Goal: Task Accomplishment & Management: Use online tool/utility

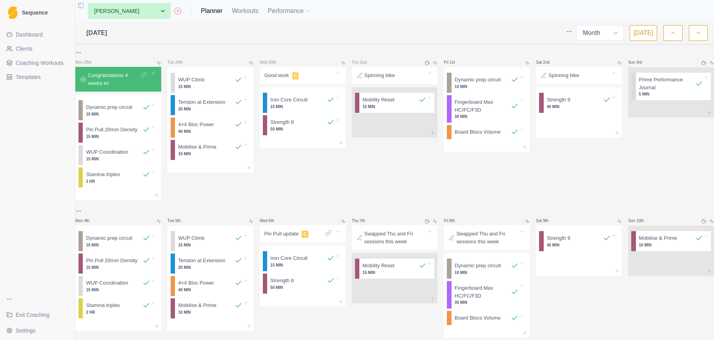
select select "month"
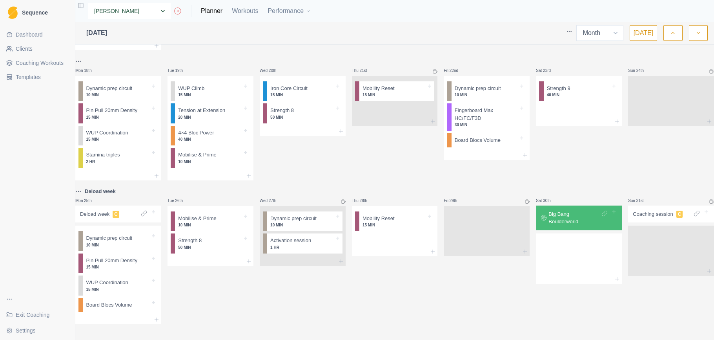
select select "b614ec50-eda1-4739-96ee-966e5d22933b"
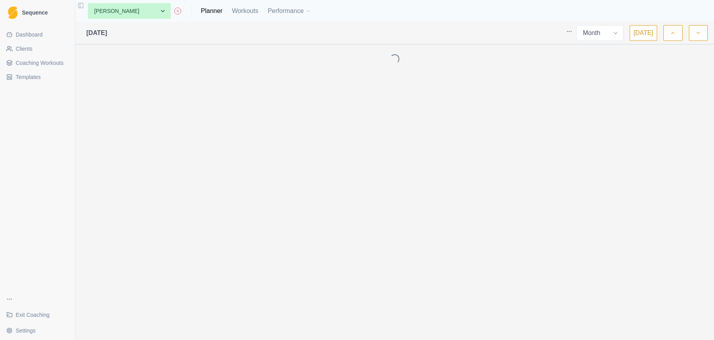
select select "month"
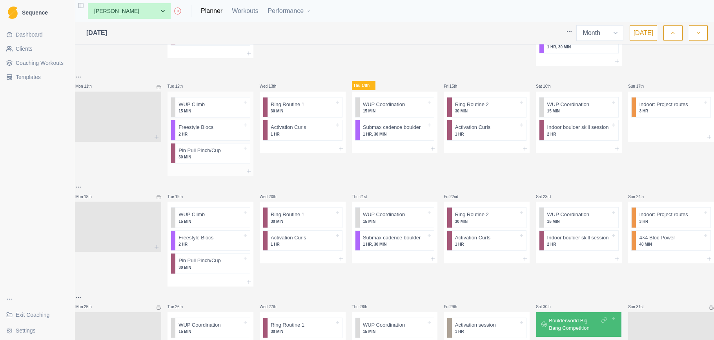
scroll to position [285, 0]
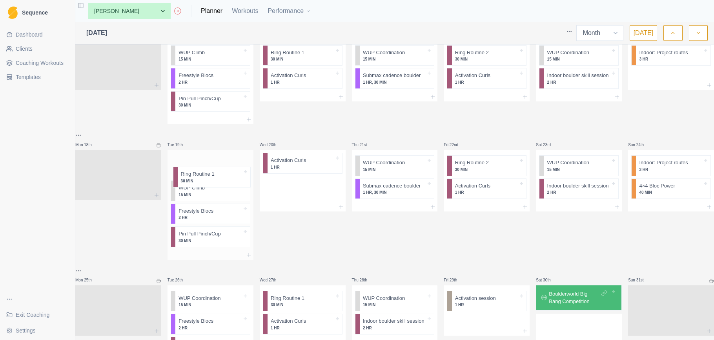
drag, startPoint x: 250, startPoint y: 177, endPoint x: 224, endPoint y: 177, distance: 26.7
click at [223, 177] on div "Mon 28th Tue 29th Start Here Wed 30th Manchester training C WUP Climb 15 MIN In…" at bounding box center [394, 66] width 639 height 606
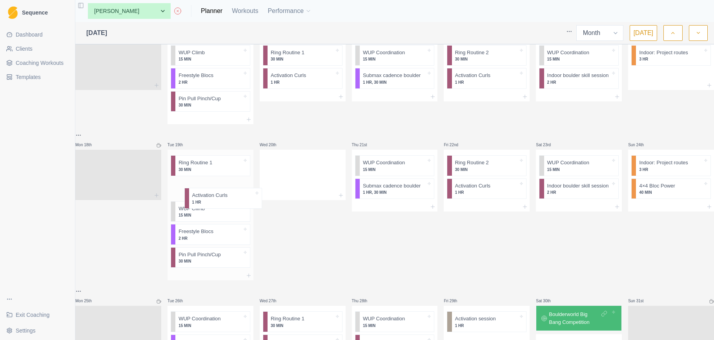
drag, startPoint x: 335, startPoint y: 177, endPoint x: 246, endPoint y: 196, distance: 90.9
click at [246, 196] on div "Mon 28th Tue 29th Start Here Wed 30th Manchester training C WUP Climb 15 MIN In…" at bounding box center [394, 76] width 639 height 627
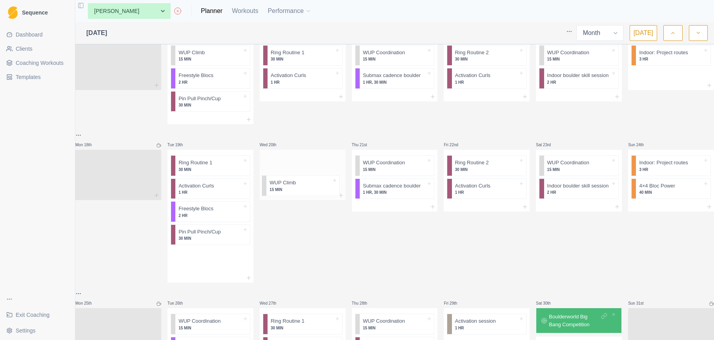
drag, startPoint x: 219, startPoint y: 224, endPoint x: 309, endPoint y: 178, distance: 100.8
click at [309, 178] on div "Mon 28th Tue 29th Start Here Wed 30th Manchester training C WUP Climb 15 MIN In…" at bounding box center [394, 77] width 639 height 629
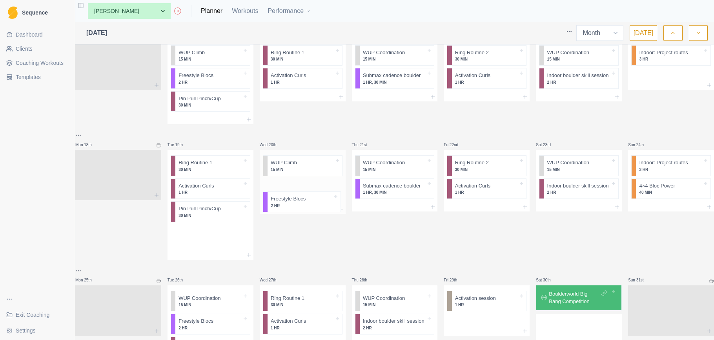
drag, startPoint x: 213, startPoint y: 225, endPoint x: 308, endPoint y: 200, distance: 98.3
click at [308, 200] on div "Mon 28th Tue 29th Start Here Wed 30th Manchester training C WUP Climb 15 MIN In…" at bounding box center [394, 66] width 639 height 606
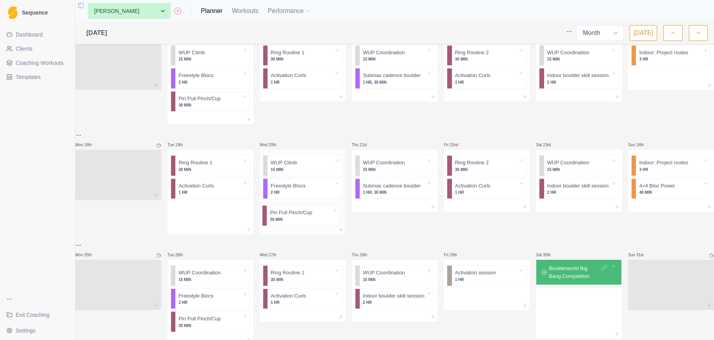
drag, startPoint x: 216, startPoint y: 225, endPoint x: 312, endPoint y: 215, distance: 96.7
click at [312, 215] on div "Mon 28th Tue 29th Start Here Wed 30th Manchester training C WUP Climb 15 MIN In…" at bounding box center [394, 53] width 639 height 581
click at [419, 185] on div "Remove from schedule" at bounding box center [437, 188] width 63 height 13
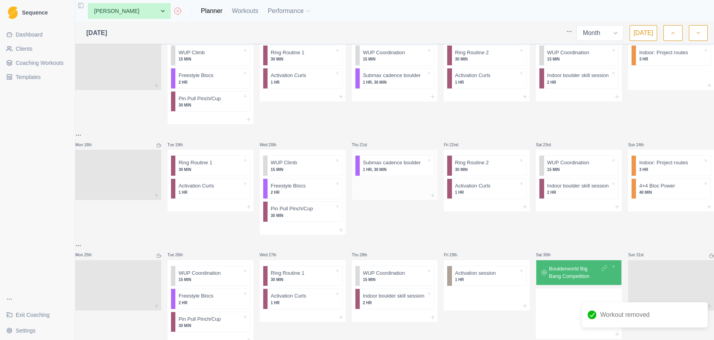
click at [397, 191] on div at bounding box center [395, 185] width 86 height 12
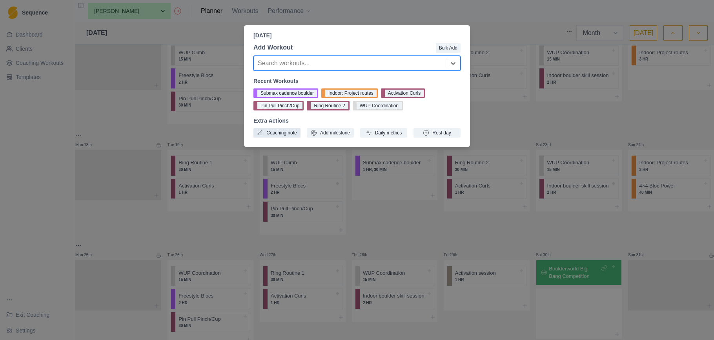
click at [294, 130] on button "Coaching note" at bounding box center [277, 132] width 47 height 9
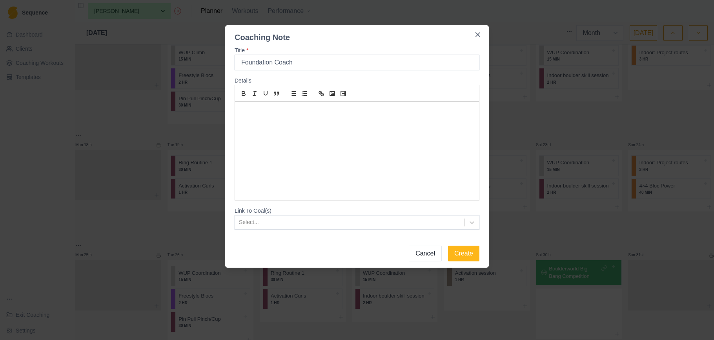
type input "Foundation Coach"
click at [284, 112] on p at bounding box center [357, 110] width 232 height 9
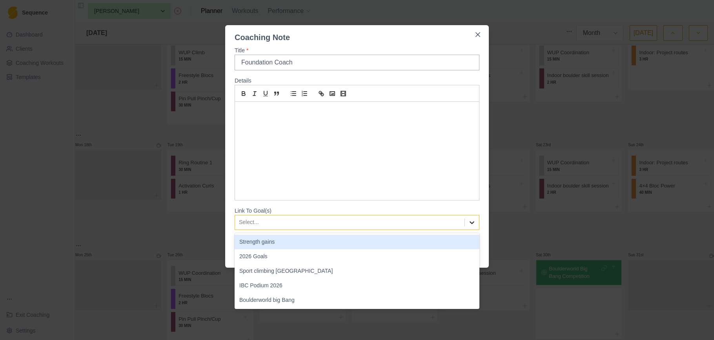
click at [475, 219] on icon at bounding box center [472, 222] width 8 height 8
click at [486, 173] on div "Title * Foundation Coach Details Link To Goal(s) Strength gains, 1 of 5. 5 resu…" at bounding box center [357, 138] width 264 height 190
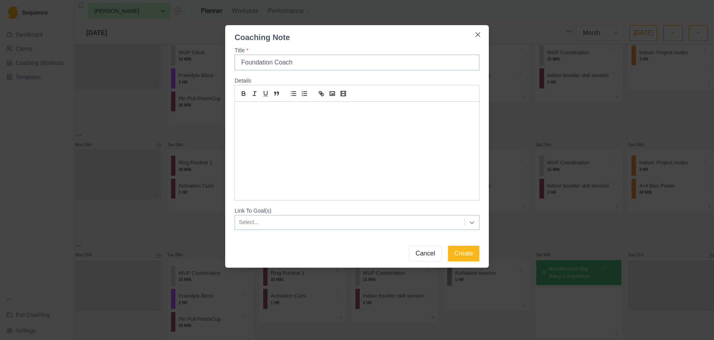
click at [471, 223] on icon at bounding box center [472, 222] width 5 height 3
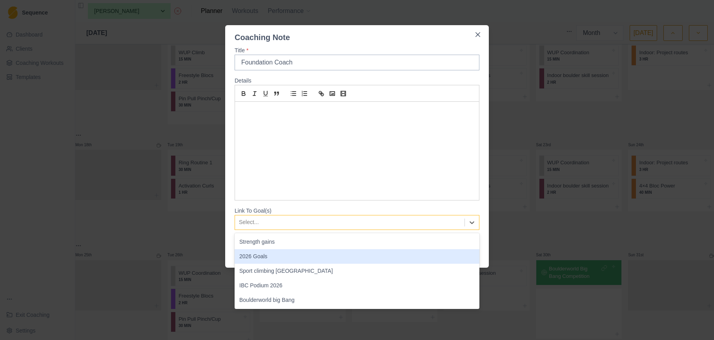
click at [452, 258] on div "2026 Goals" at bounding box center [357, 256] width 245 height 15
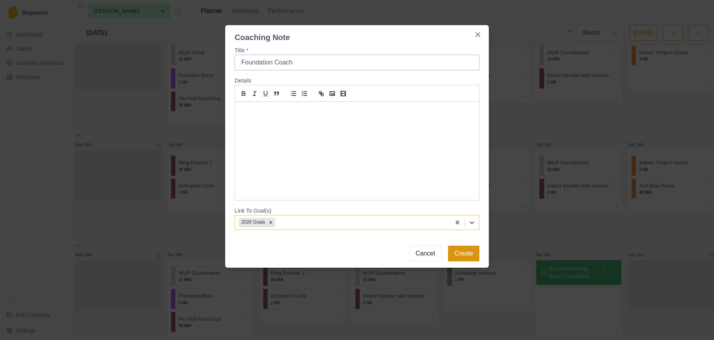
click at [472, 252] on button "Create" at bounding box center [463, 253] width 31 height 16
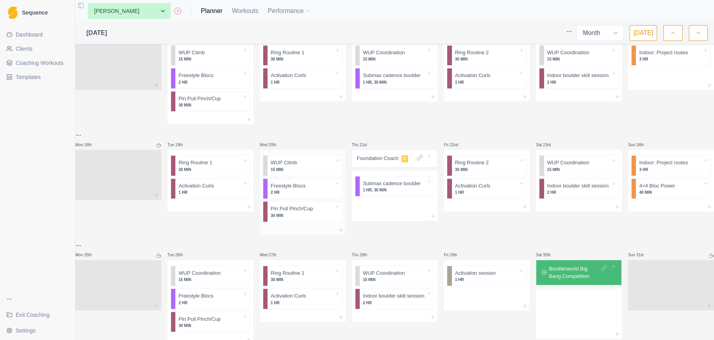
scroll to position [278, 0]
